Goal: Book appointment/travel/reservation

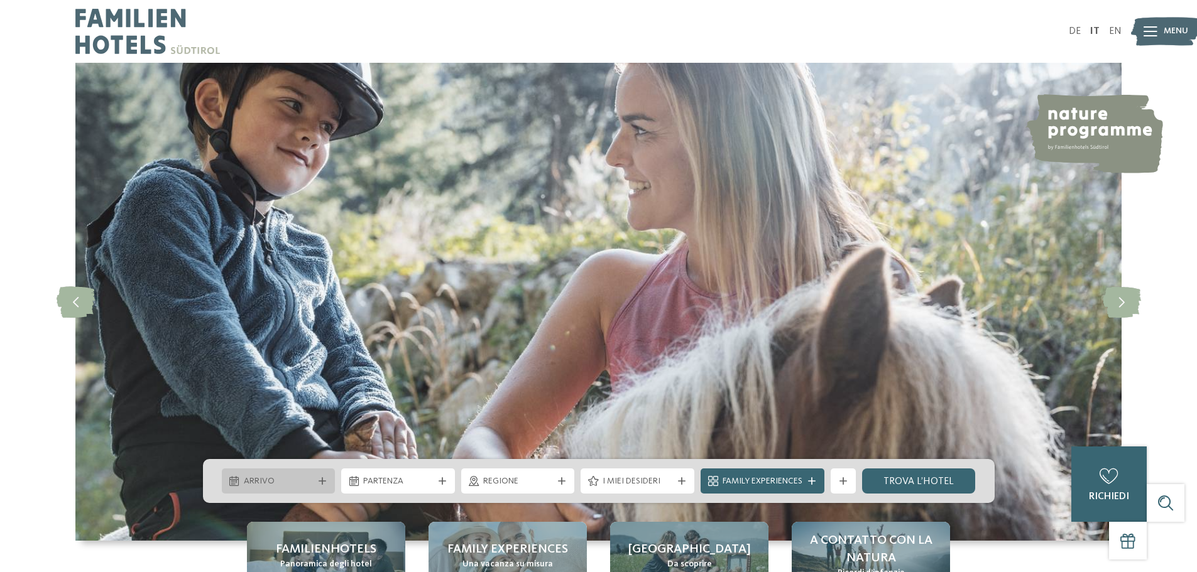
click at [324, 481] on icon at bounding box center [323, 482] width 8 height 8
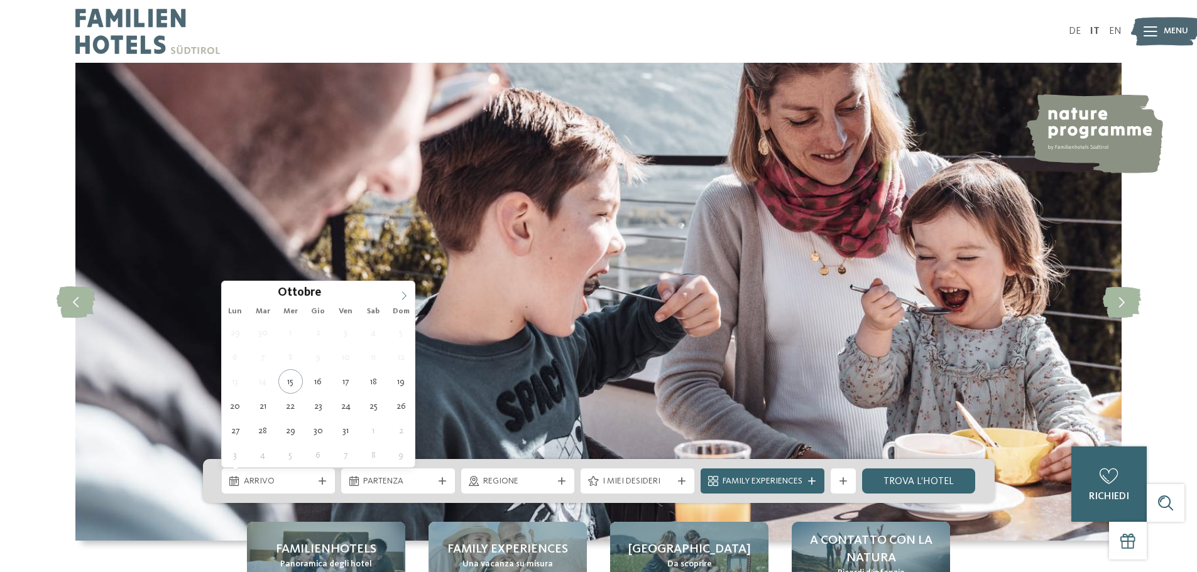
click at [407, 293] on icon at bounding box center [404, 296] width 9 height 9
click at [403, 294] on icon at bounding box center [404, 296] width 9 height 9
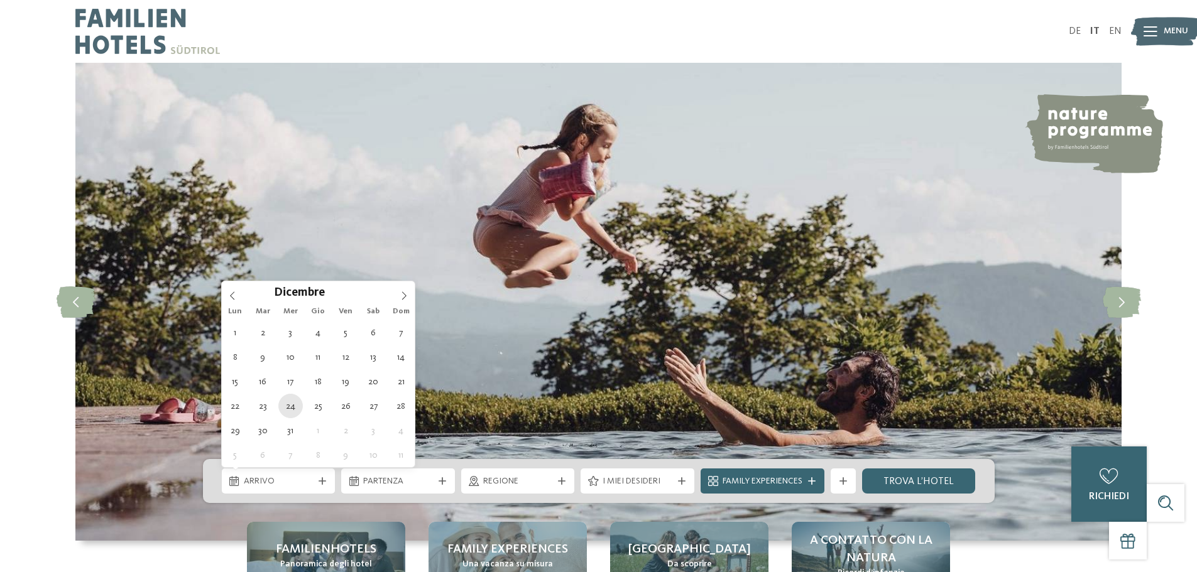
type div "24.12.2025"
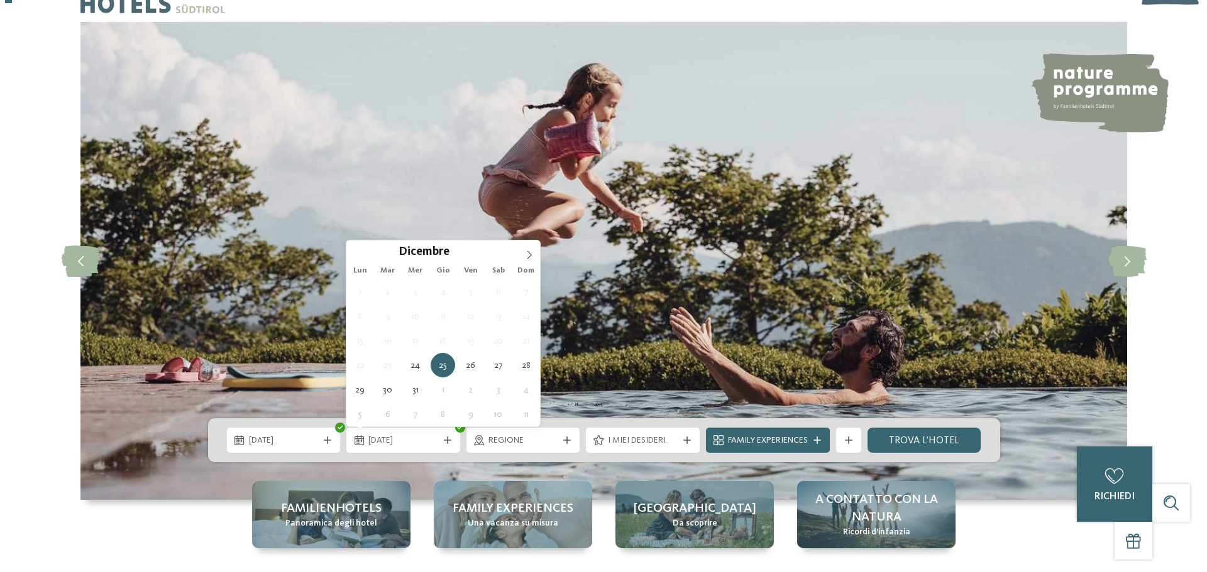
scroll to position [63, 0]
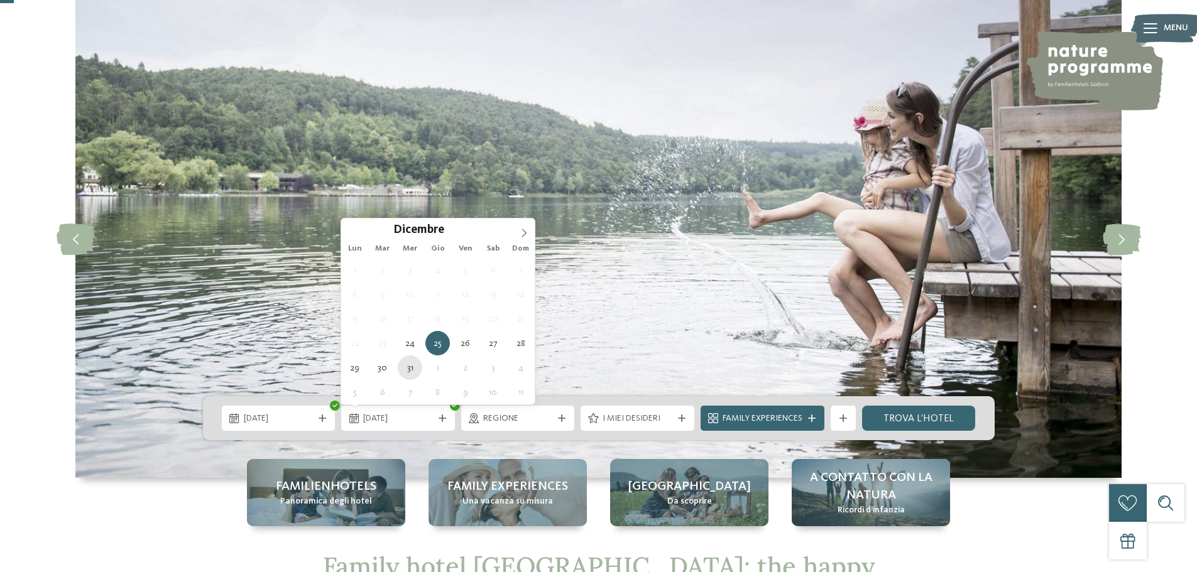
type div "31.12.2025"
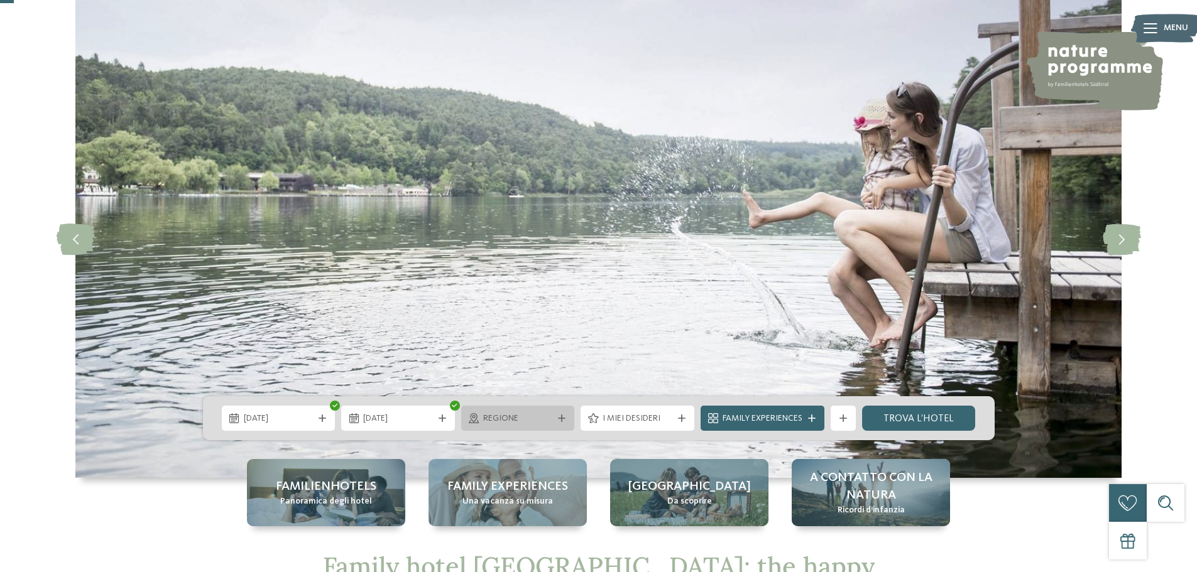
click at [559, 415] on icon at bounding box center [562, 419] width 8 height 8
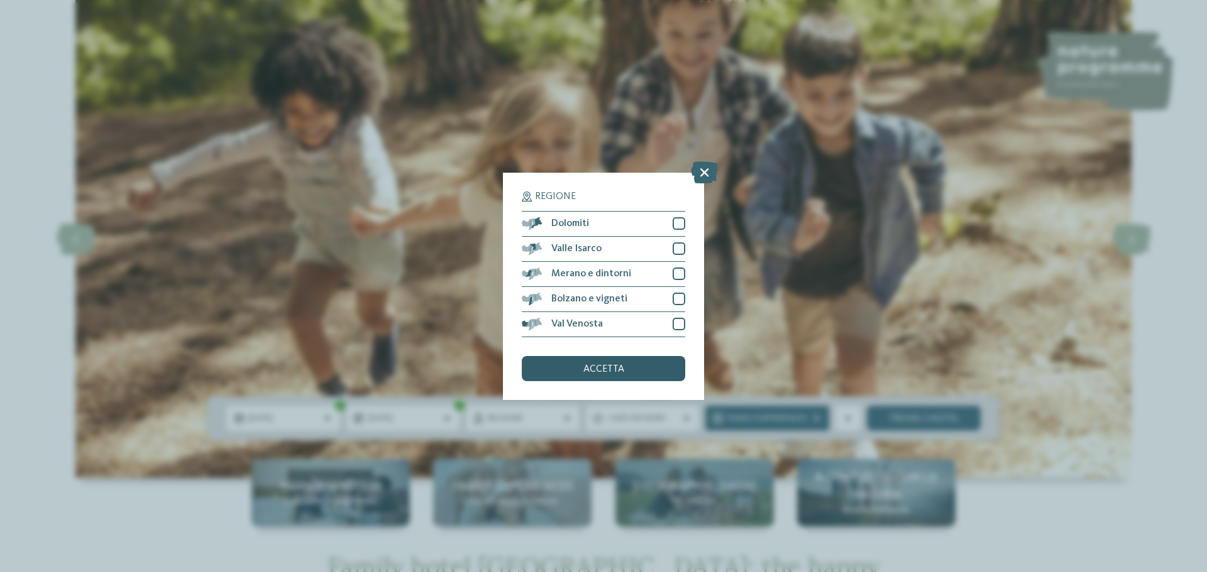
click at [628, 366] on div "accetta" at bounding box center [603, 368] width 163 height 25
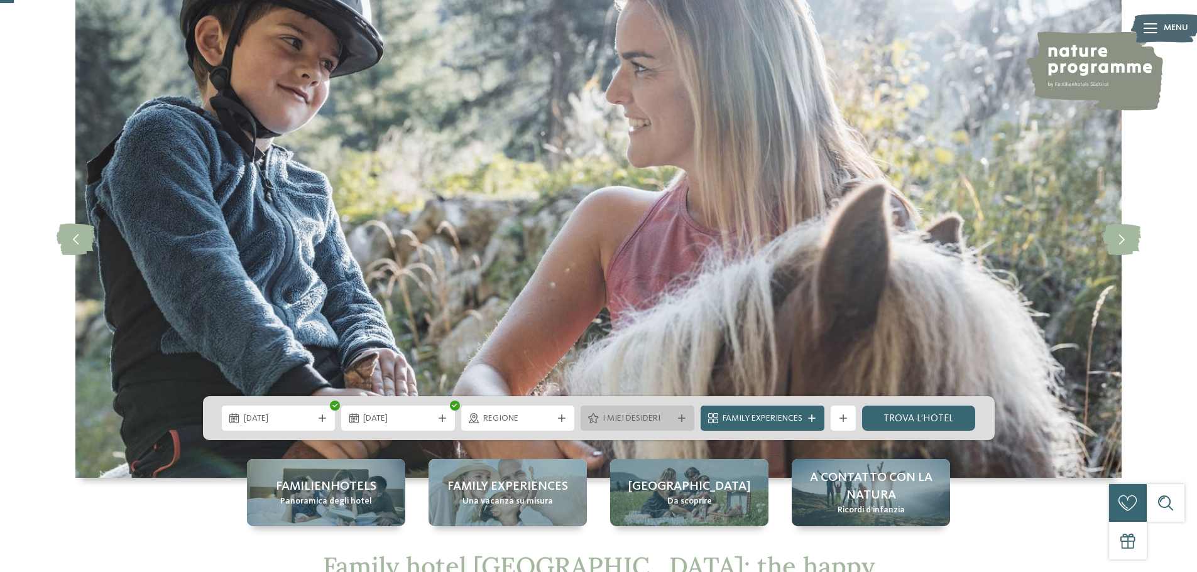
click at [678, 418] on icon at bounding box center [682, 419] width 8 height 8
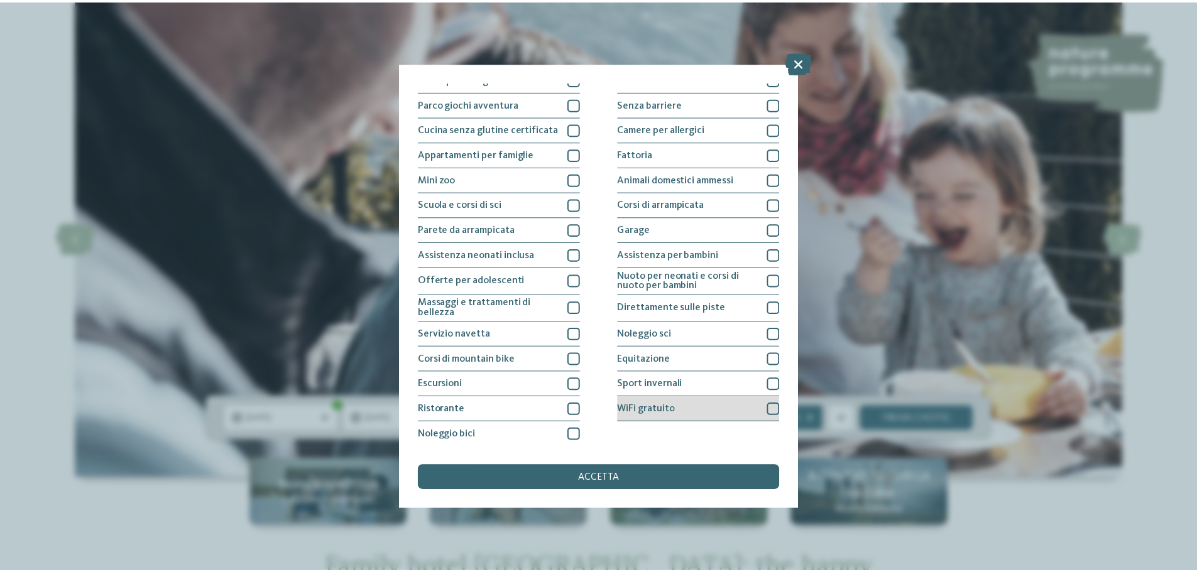
scroll to position [88, 0]
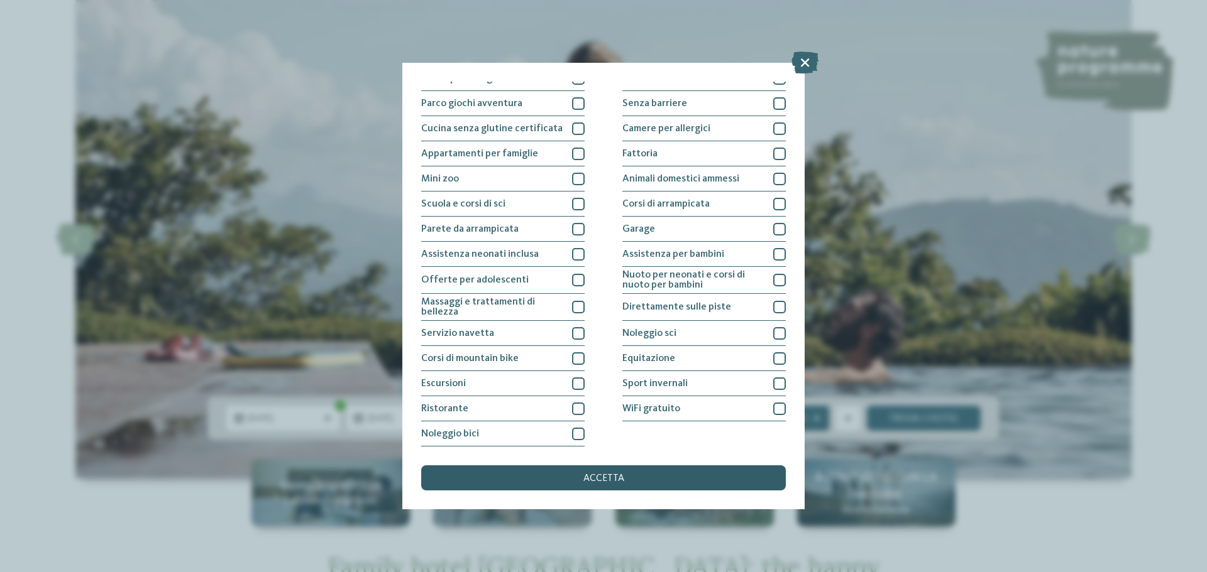
click at [660, 483] on div "accetta" at bounding box center [603, 478] width 364 height 25
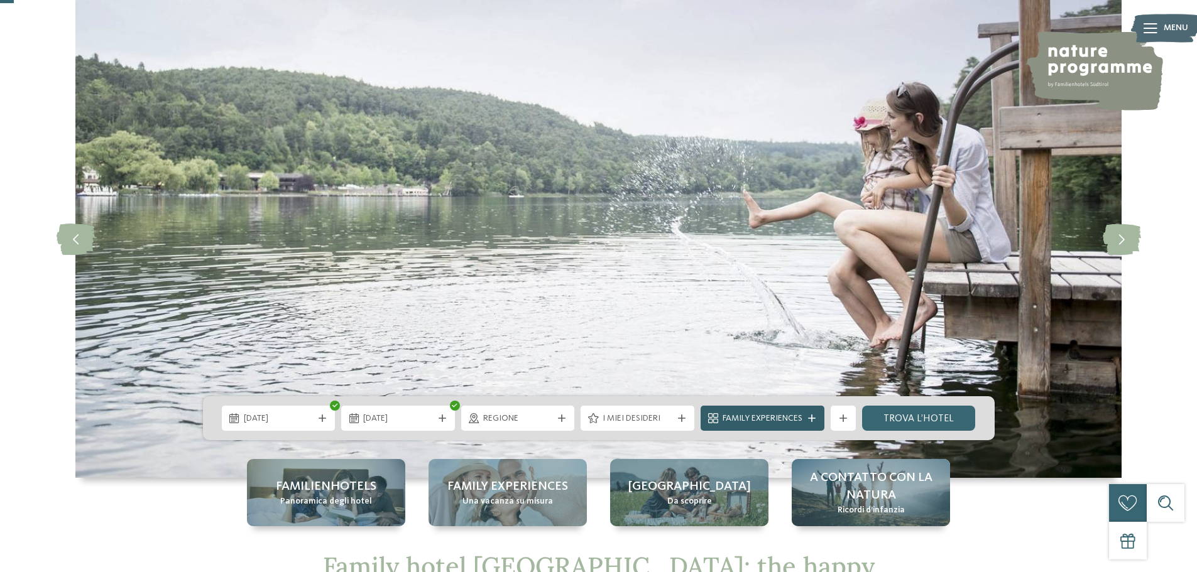
click at [813, 412] on div "Family Experiences" at bounding box center [763, 418] width 124 height 25
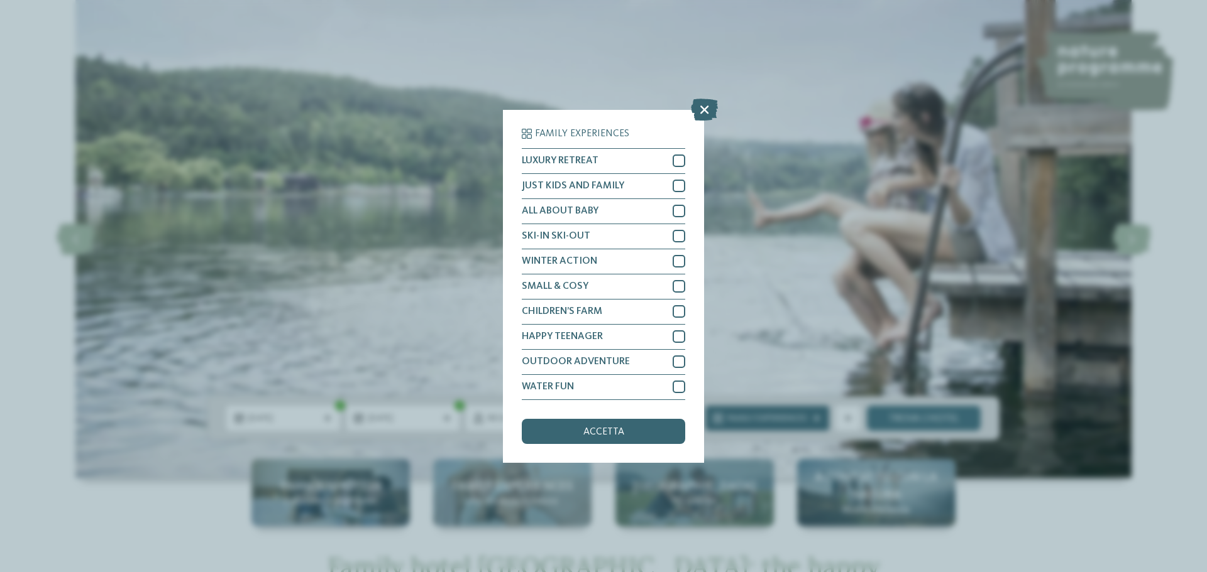
drag, startPoint x: 652, startPoint y: 435, endPoint x: 731, endPoint y: 429, distance: 79.4
click at [654, 434] on div "accetta" at bounding box center [603, 431] width 163 height 25
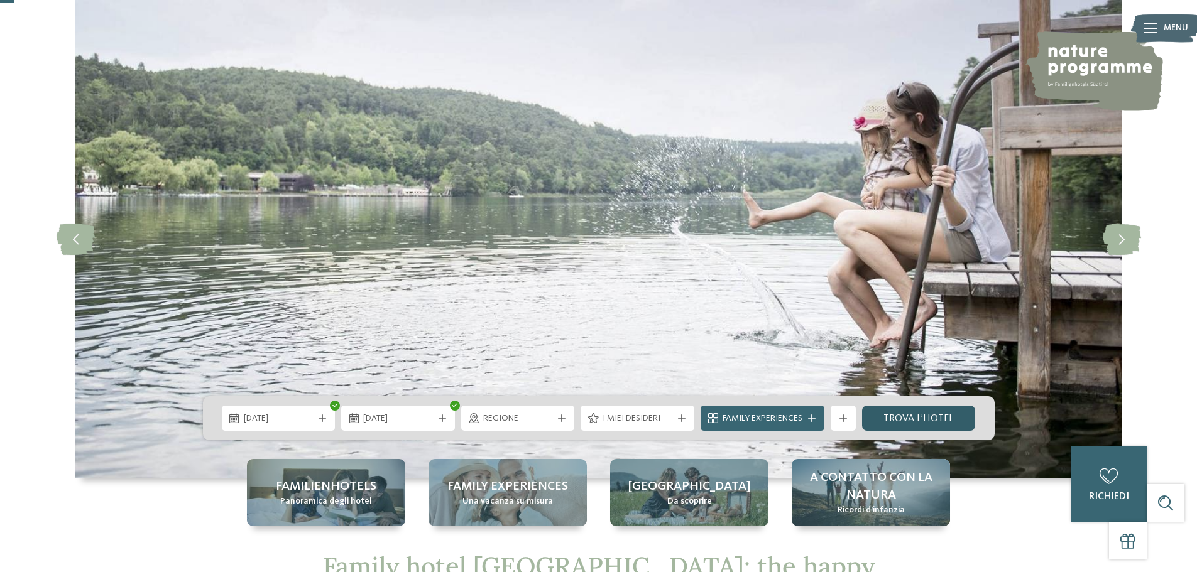
click at [933, 412] on link "trova l’hotel" at bounding box center [919, 418] width 114 height 25
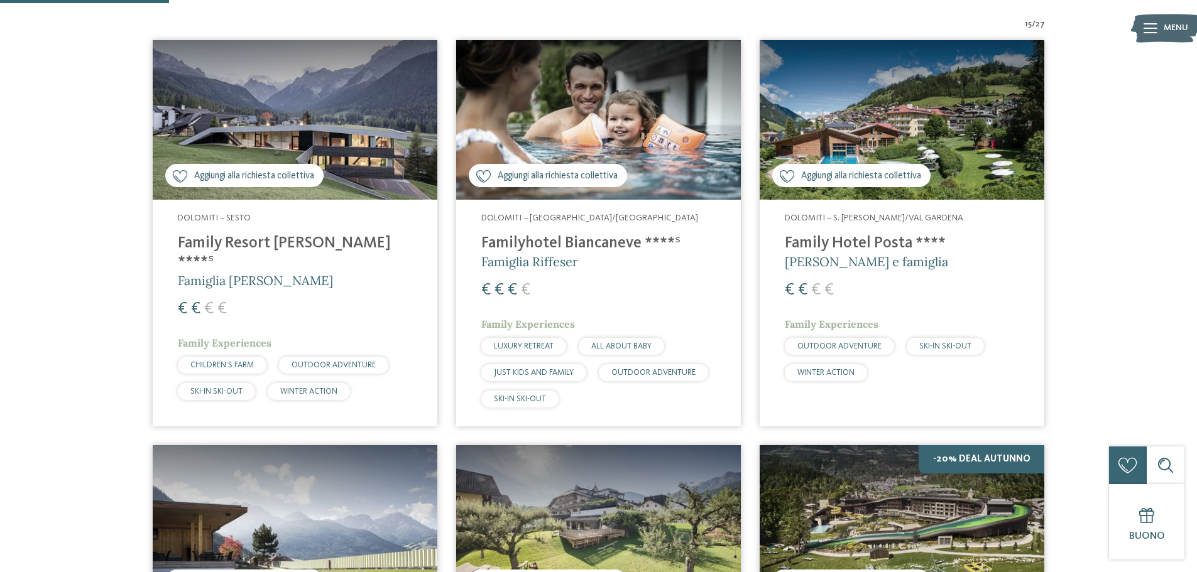
scroll to position [349, 0]
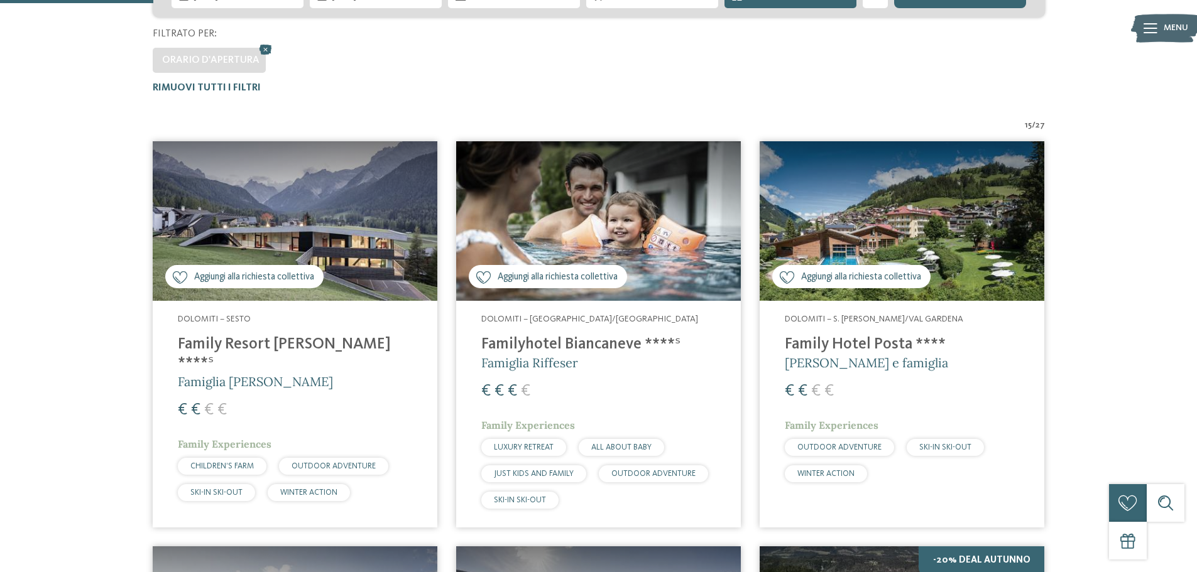
click at [872, 352] on h4 "Family Hotel Posta ****" at bounding box center [902, 345] width 234 height 19
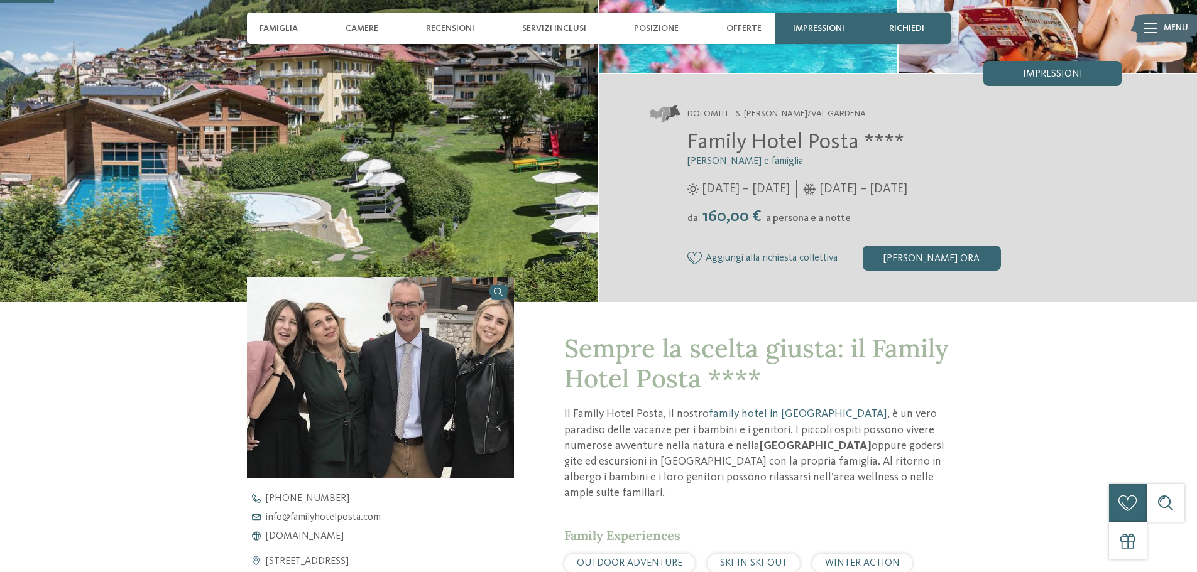
scroll to position [189, 0]
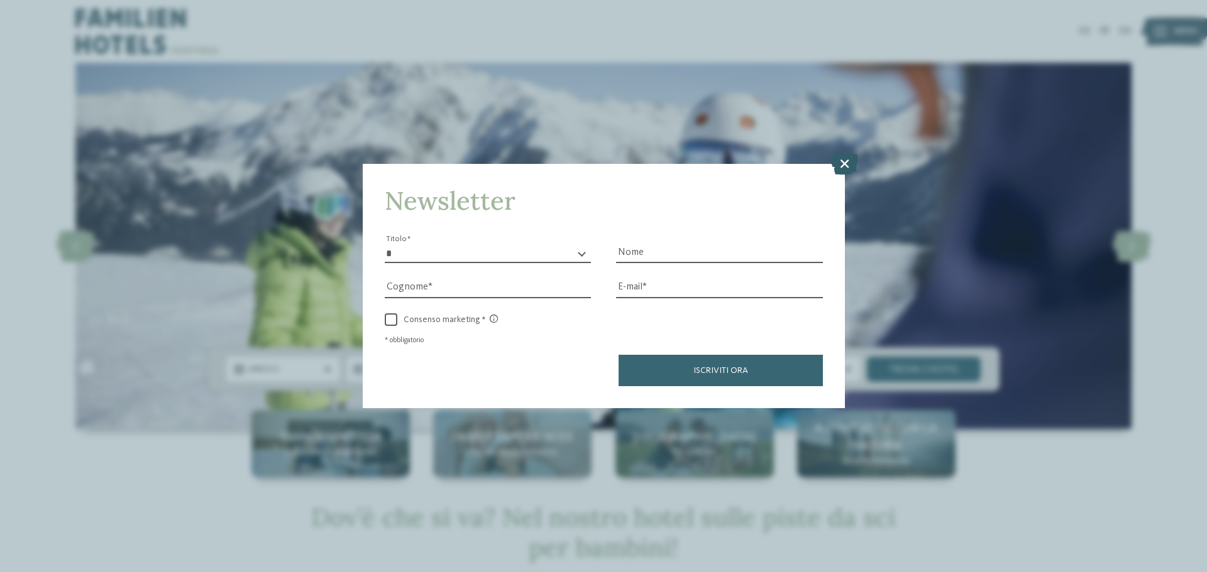
click at [846, 167] on icon at bounding box center [844, 164] width 27 height 22
